Goal: Check status: Check status

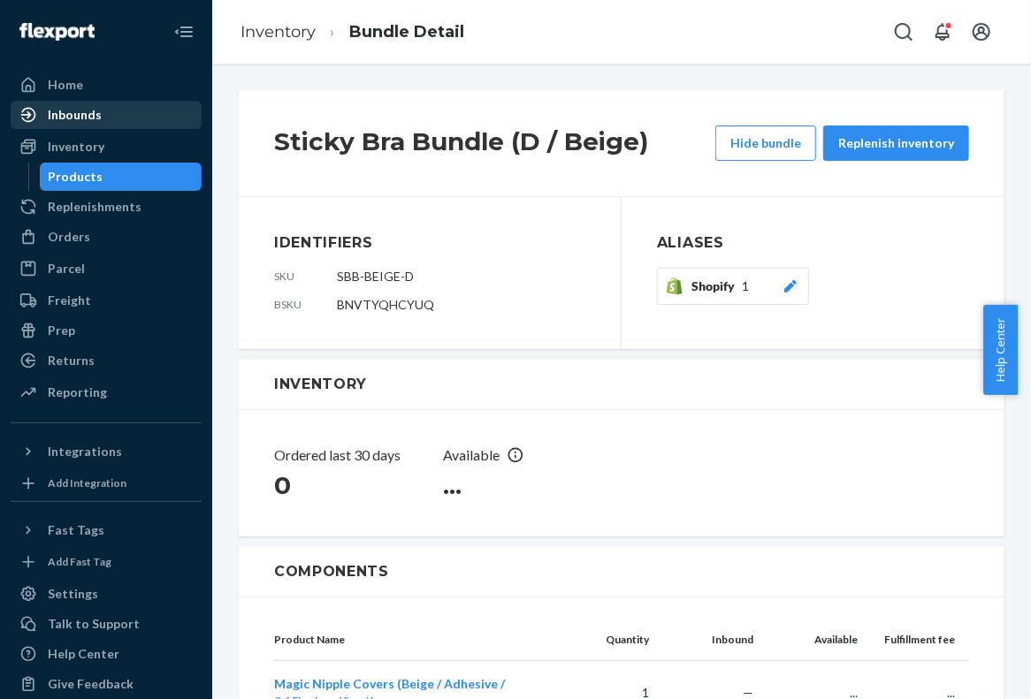
drag, startPoint x: 87, startPoint y: 135, endPoint x: 117, endPoint y: 126, distance: 31.3
click at [87, 135] on div "Inventory" at bounding box center [105, 146] width 187 height 25
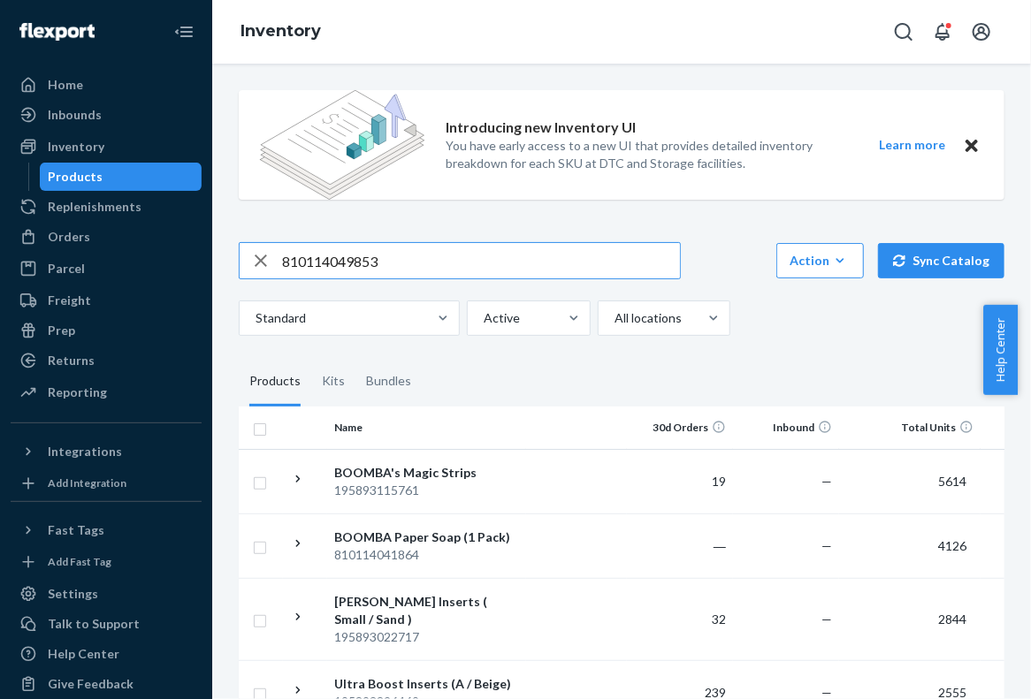
type input "810114049853"
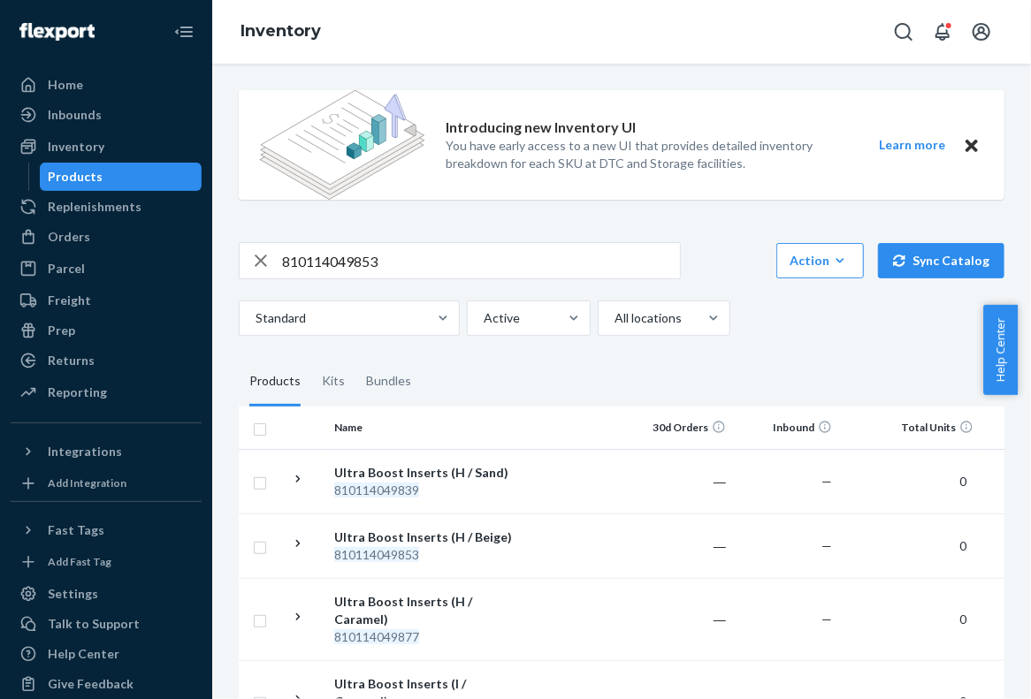
click at [815, 325] on div "Standard Active All locations" at bounding box center [615, 318] width 753 height 35
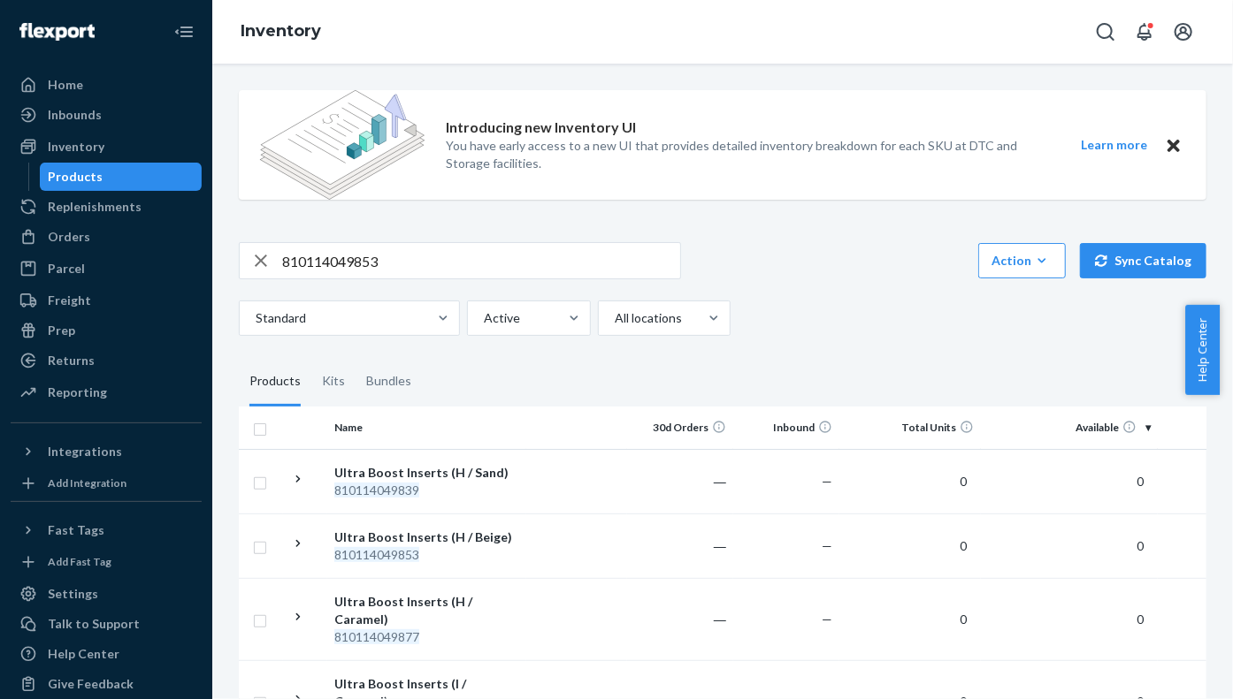
drag, startPoint x: 110, startPoint y: 77, endPoint x: 293, endPoint y: 77, distance: 183.0
click at [110, 77] on div "Home" at bounding box center [105, 85] width 187 height 25
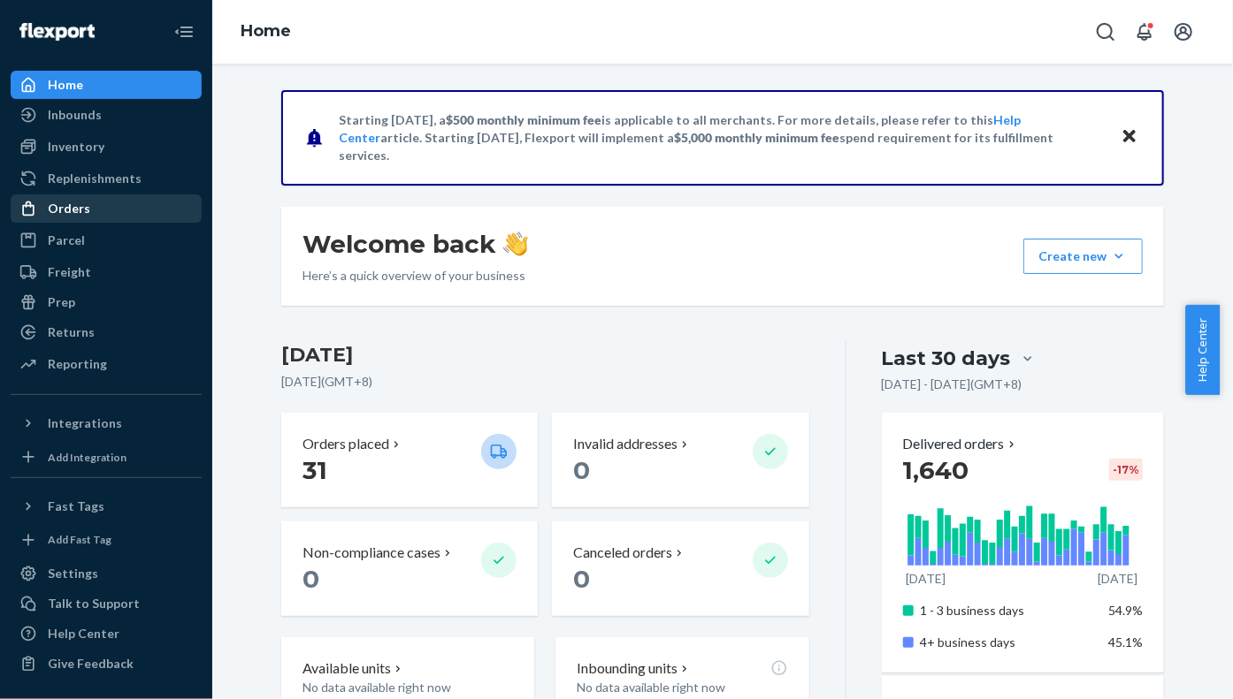
click at [85, 209] on div "Orders" at bounding box center [69, 209] width 42 height 18
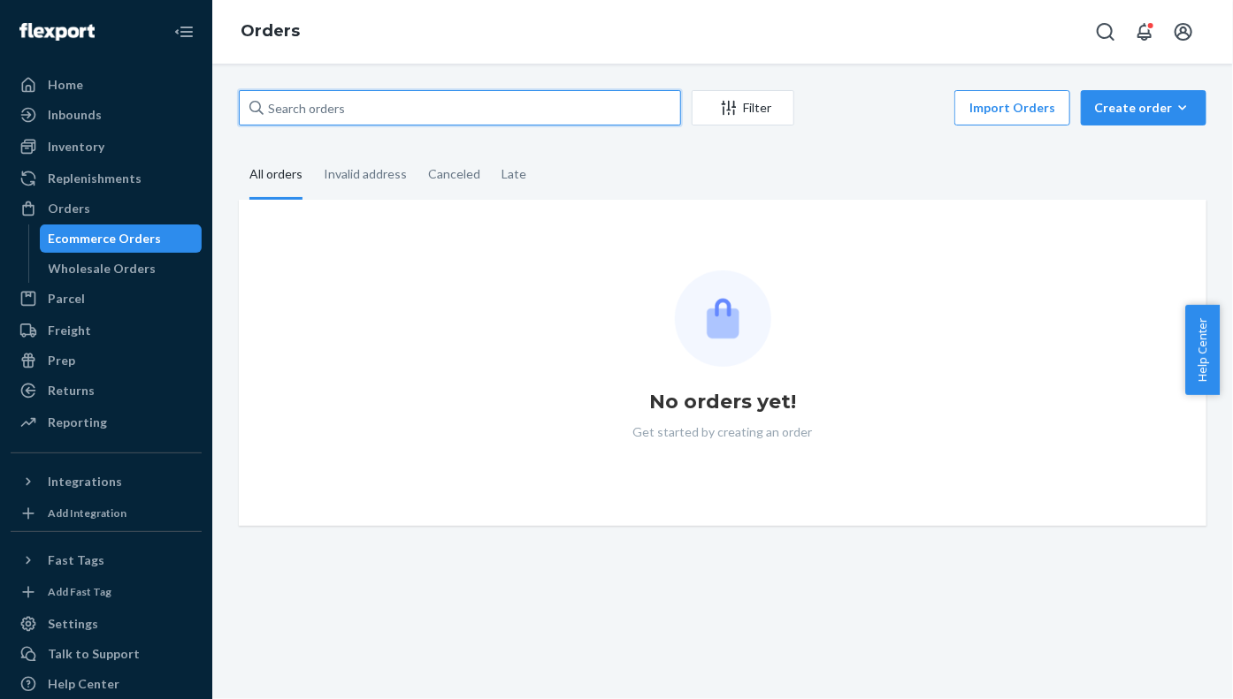
drag, startPoint x: 330, startPoint y: 104, endPoint x: 340, endPoint y: 112, distance: 12.6
click at [330, 104] on input "text" at bounding box center [460, 107] width 442 height 35
paste input "931415"
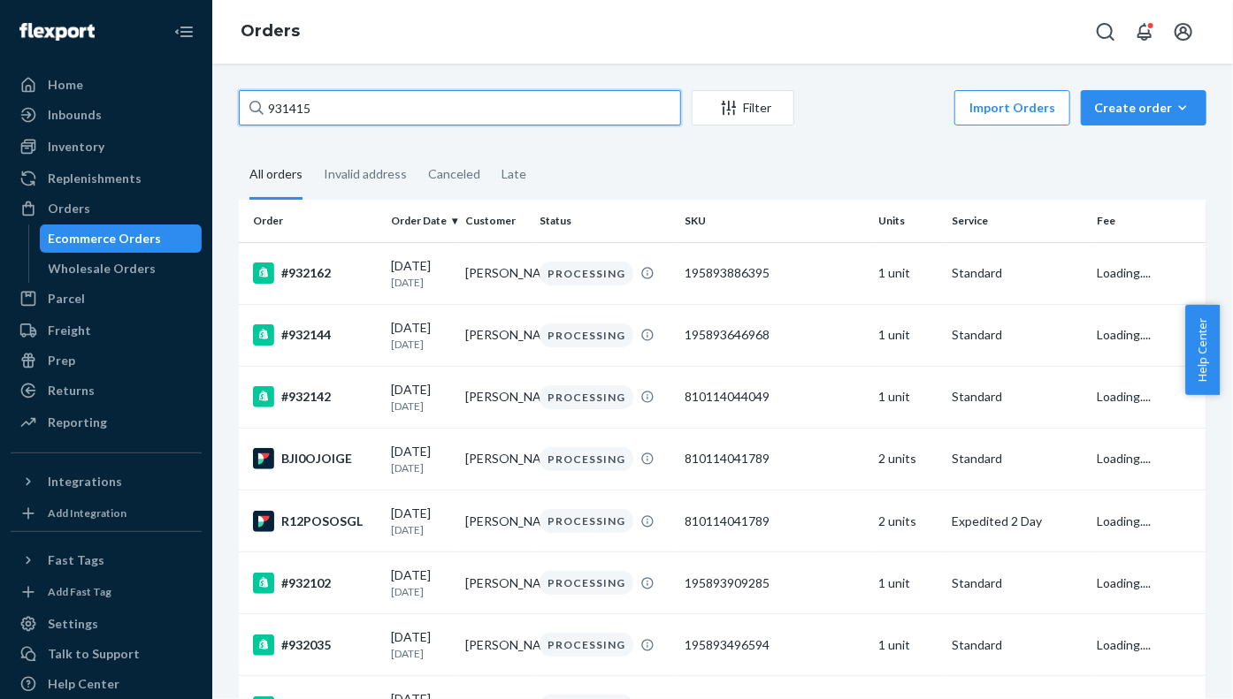
type input "931415"
click at [732, 159] on fieldset "All orders Invalid address Canceled Late" at bounding box center [722, 175] width 967 height 49
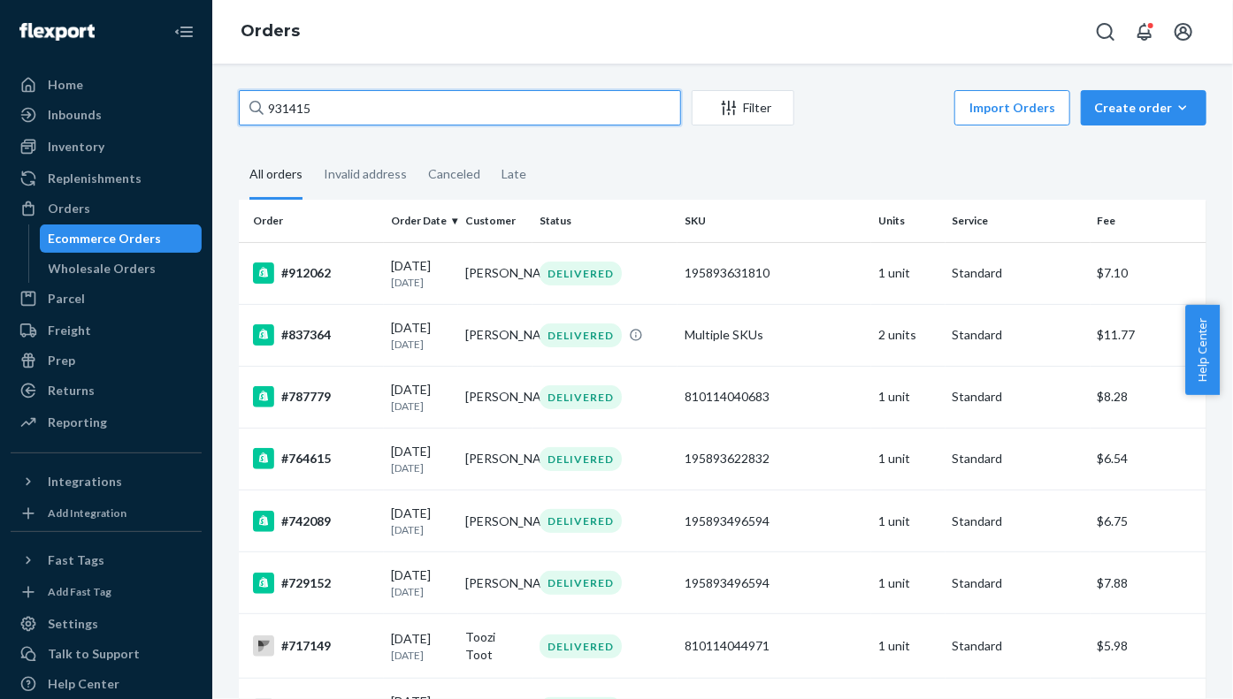
click at [629, 101] on input "931415" at bounding box center [460, 107] width 442 height 35
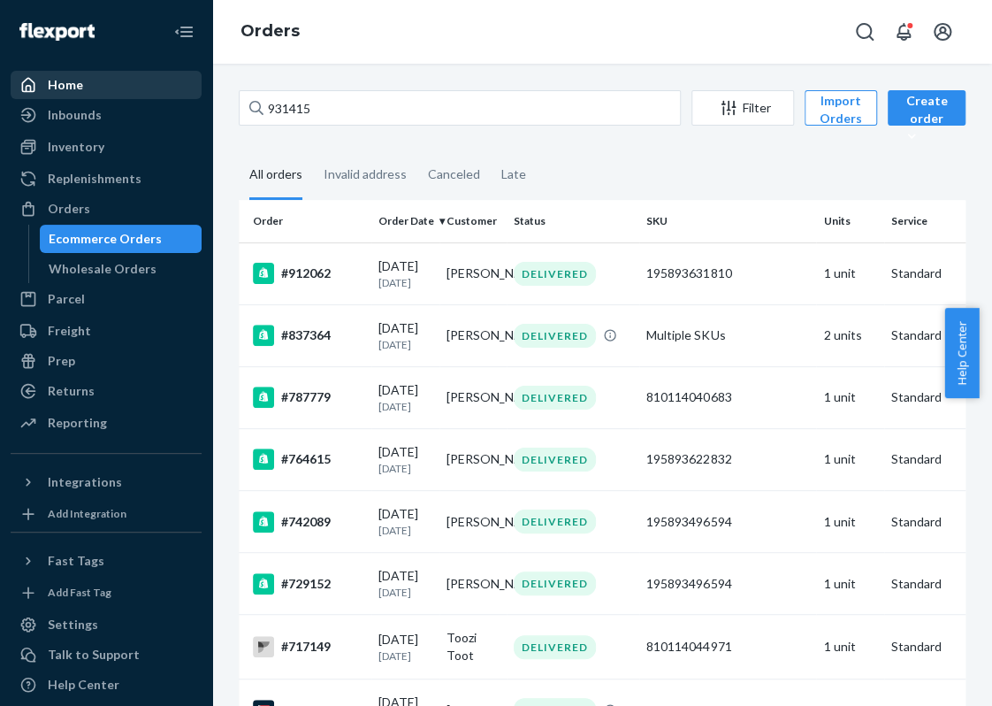
click at [59, 73] on div "Home" at bounding box center [105, 85] width 187 height 25
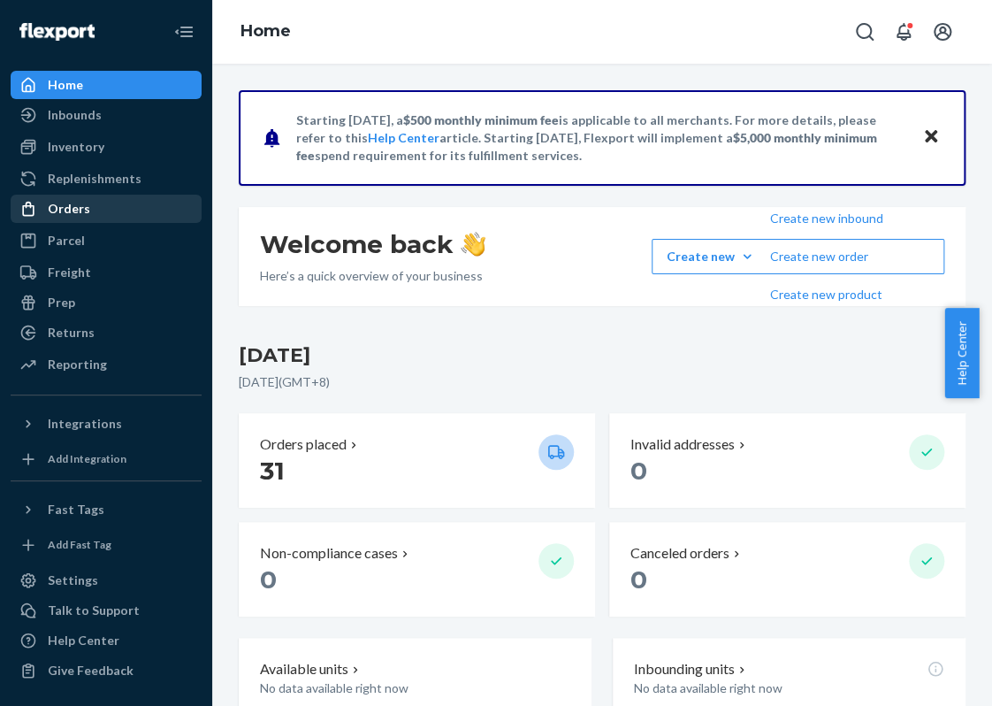
drag, startPoint x: 136, startPoint y: 213, endPoint x: 148, endPoint y: 215, distance: 11.6
click at [136, 213] on div "Orders" at bounding box center [105, 208] width 187 height 25
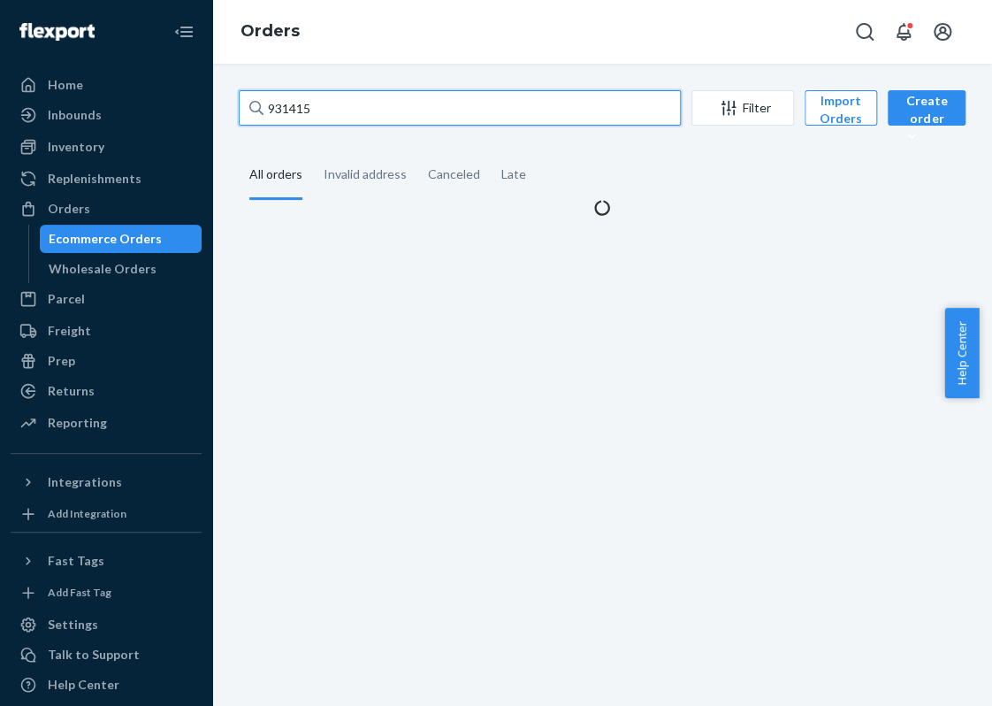
click at [297, 99] on input "931415" at bounding box center [460, 107] width 442 height 35
click at [645, 159] on fieldset "All orders Invalid address Canceled Late" at bounding box center [602, 175] width 727 height 49
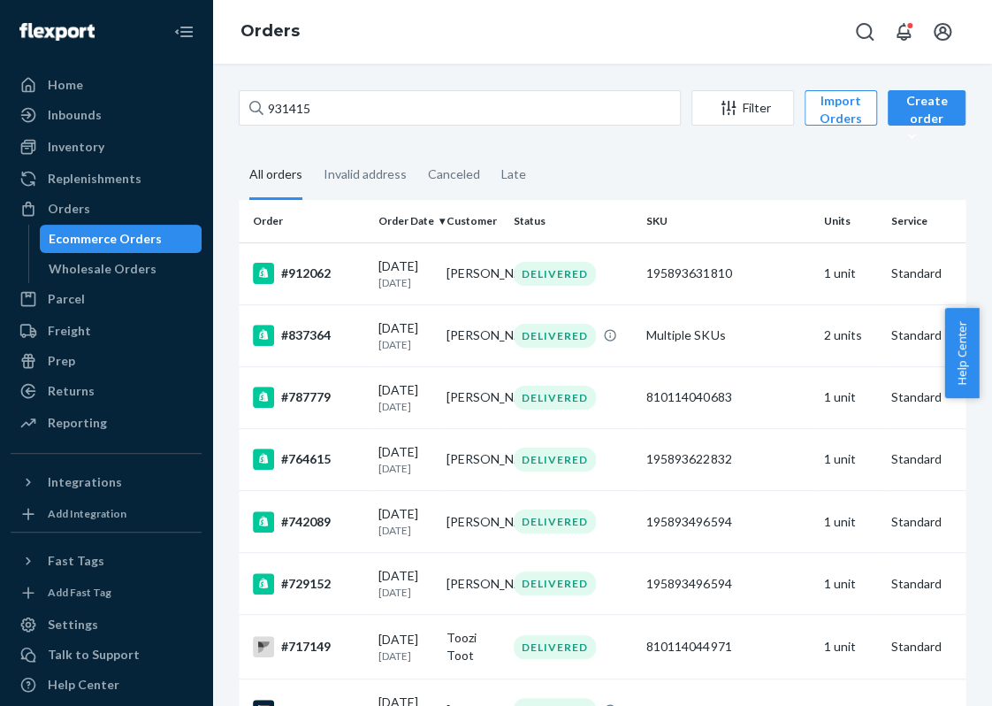
click at [645, 159] on fieldset "All orders Invalid address Canceled Late" at bounding box center [602, 175] width 727 height 49
click at [386, 180] on div "Invalid address" at bounding box center [365, 175] width 83 height 49
click at [313, 151] on input "Invalid address" at bounding box center [313, 151] width 0 height 0
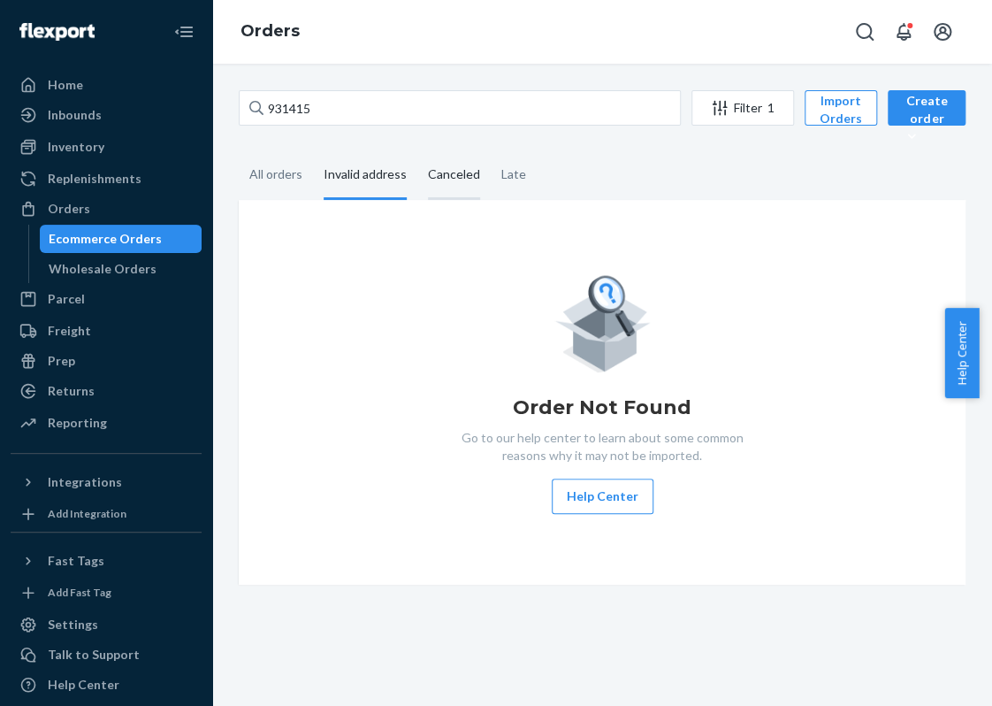
click at [448, 177] on div "Canceled" at bounding box center [454, 175] width 52 height 49
click at [417, 151] on input "Canceled" at bounding box center [417, 151] width 0 height 0
click at [289, 172] on div "All orders" at bounding box center [275, 175] width 53 height 49
click at [239, 151] on input "All orders" at bounding box center [239, 151] width 0 height 0
